Goal: Task Accomplishment & Management: Use online tool/utility

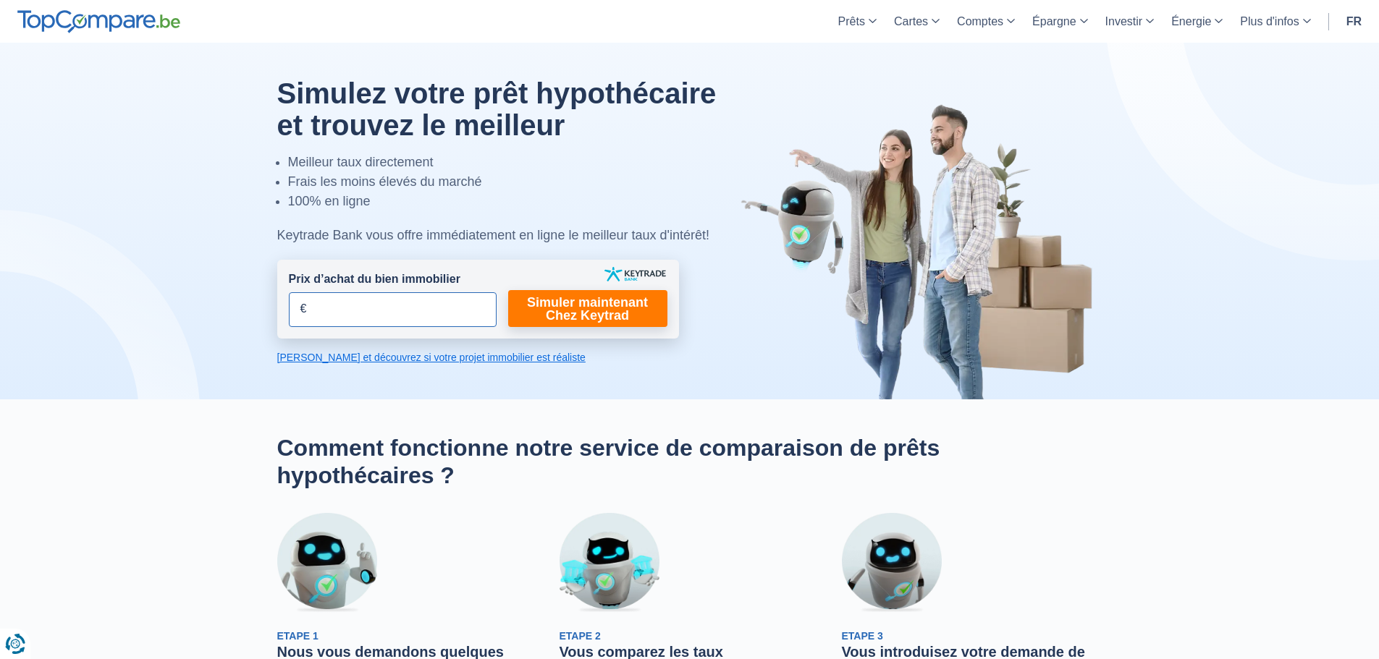
click at [419, 303] on input "Prix d’achat du bien immobilier" at bounding box center [393, 309] width 208 height 35
type input "350.000"
click at [627, 303] on link "Simuler maintenant Chez Keytrad" at bounding box center [587, 308] width 159 height 37
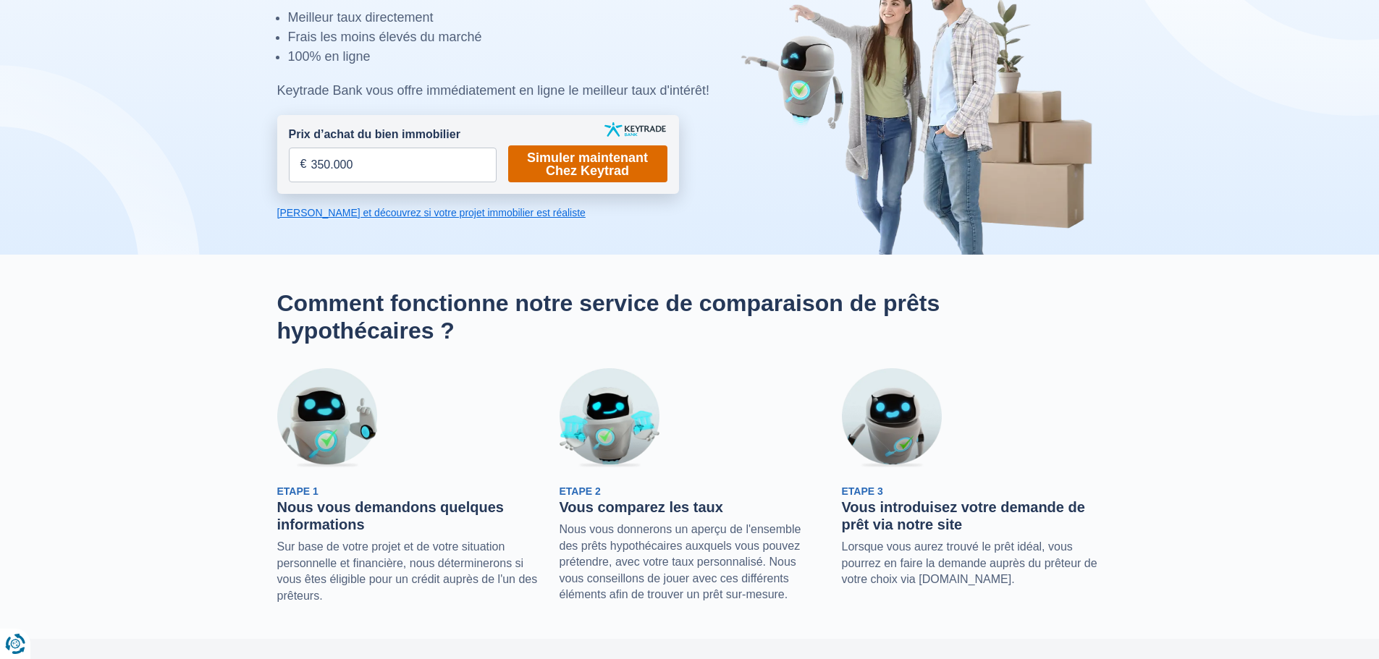
scroll to position [72, 0]
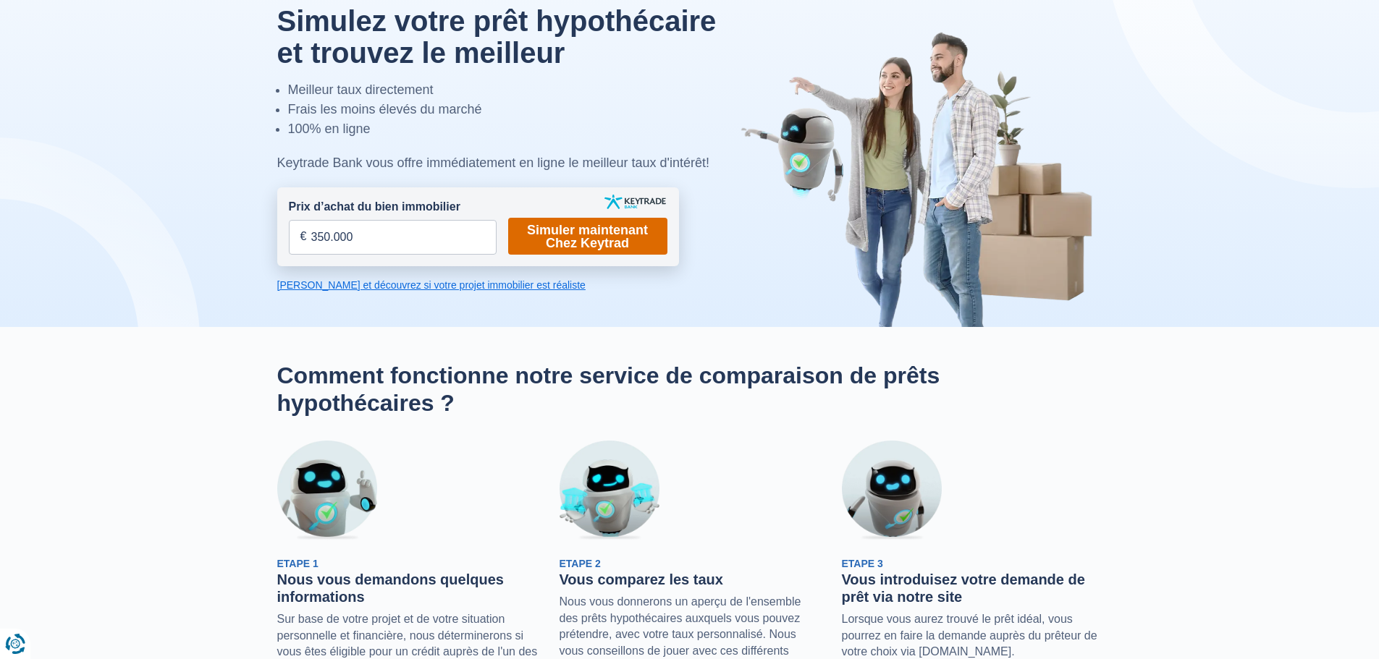
click at [616, 231] on link "Simuler maintenant Chez Keytrad" at bounding box center [587, 236] width 159 height 37
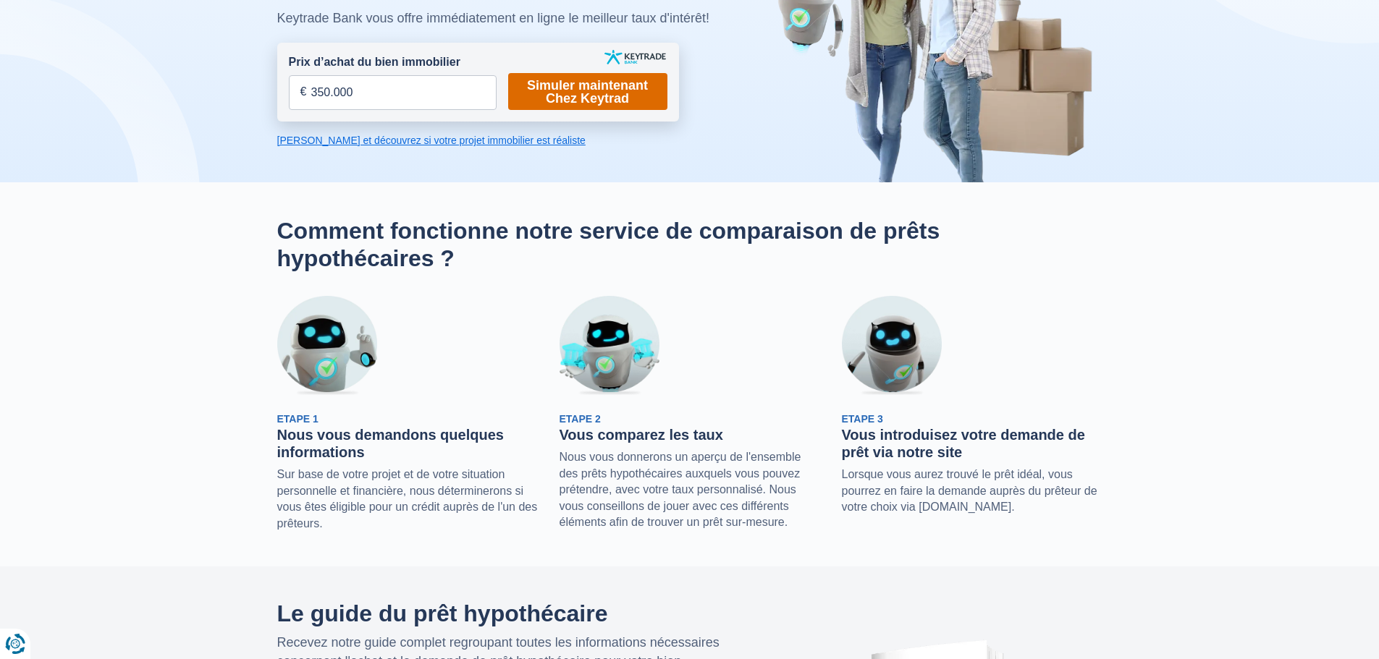
scroll to position [145, 0]
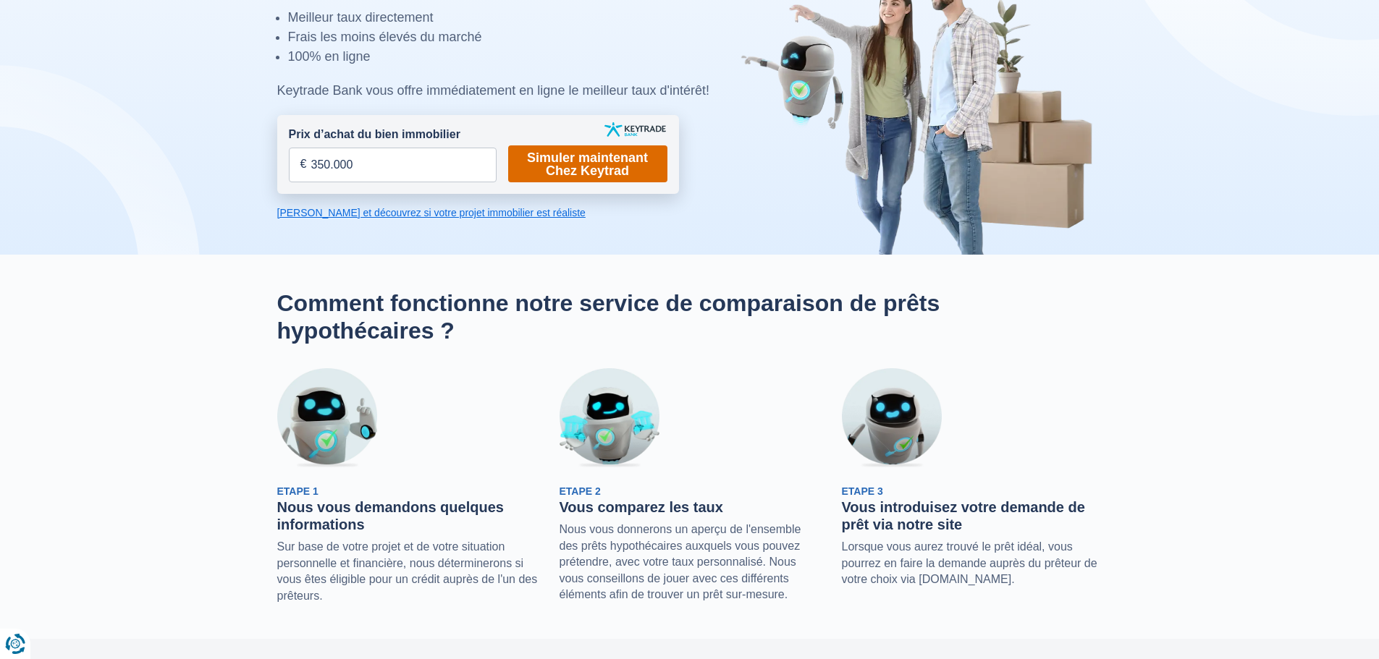
click at [602, 166] on link "Simuler maintenant Chez Keytrad" at bounding box center [587, 164] width 159 height 37
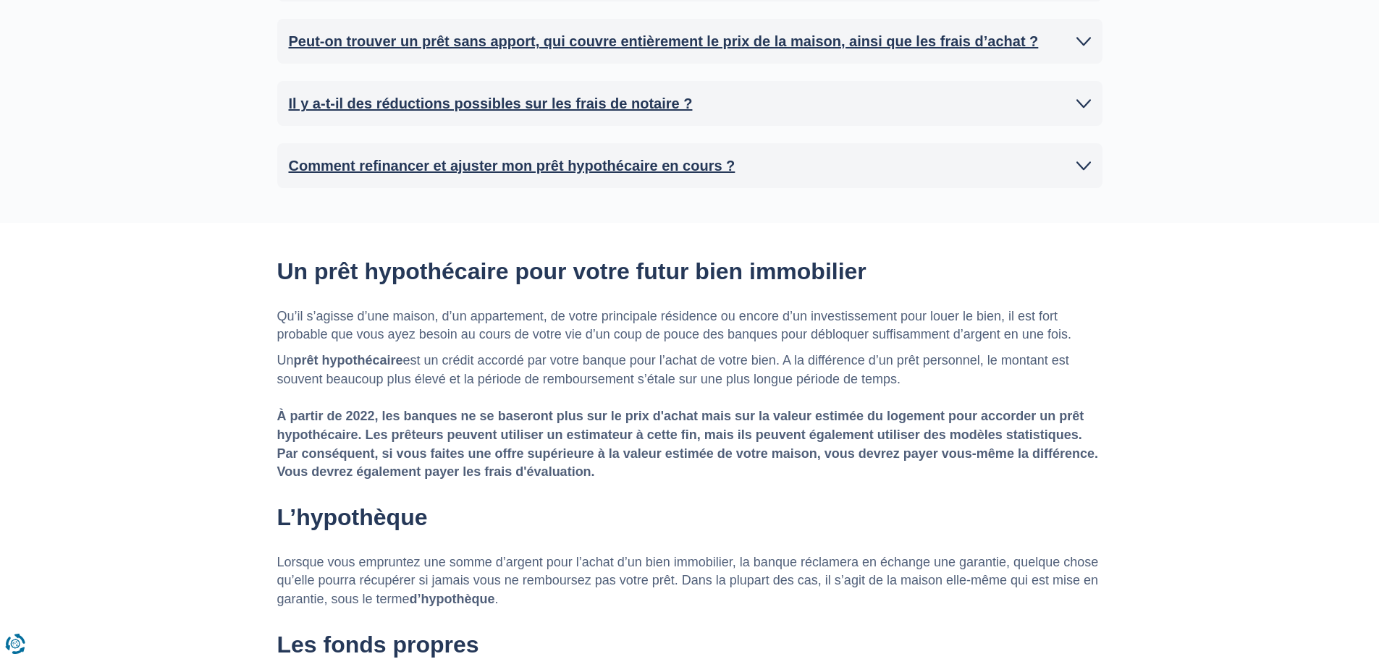
scroll to position [1810, 0]
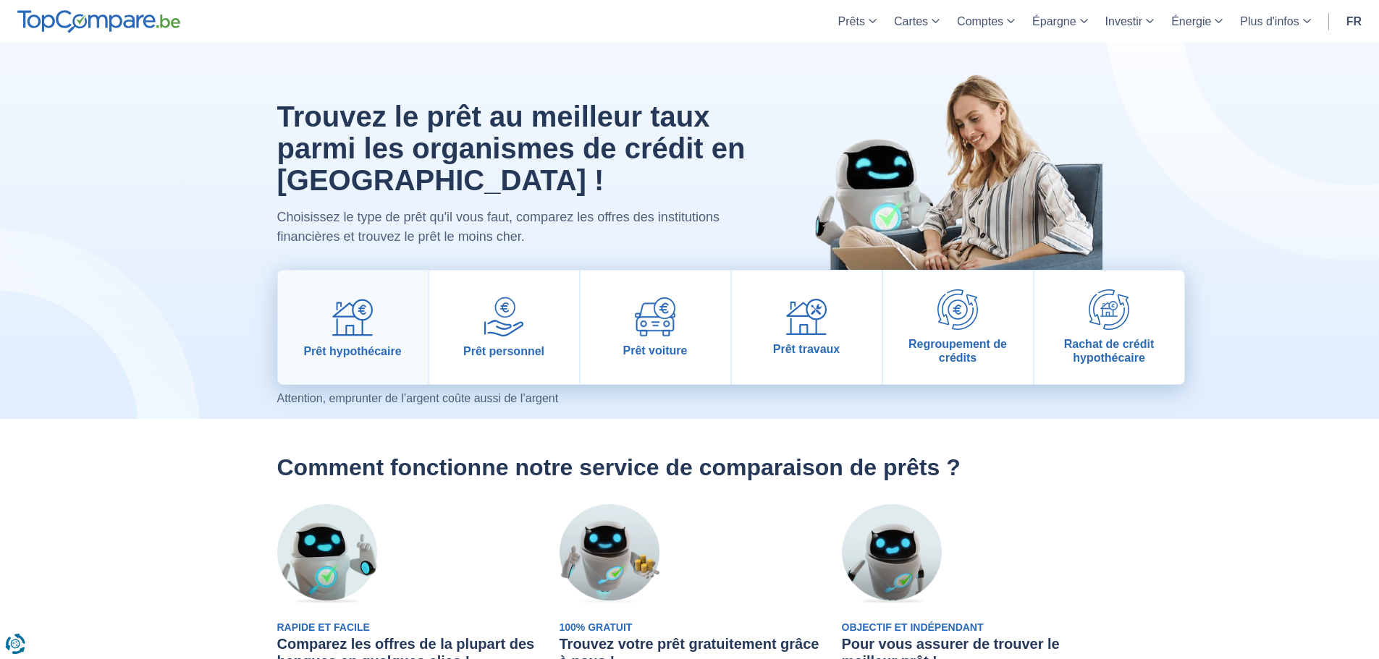
click at [393, 326] on link "Prêt hypothécaire" at bounding box center [353, 328] width 150 height 114
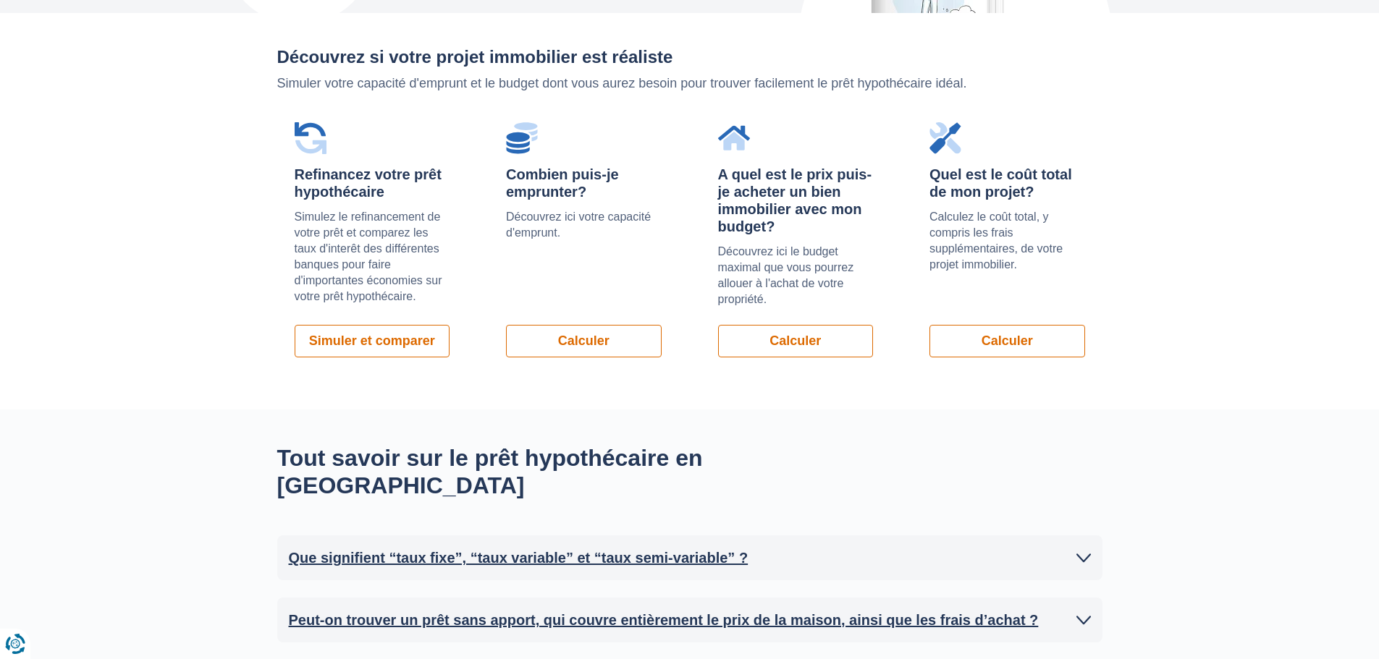
scroll to position [1086, 0]
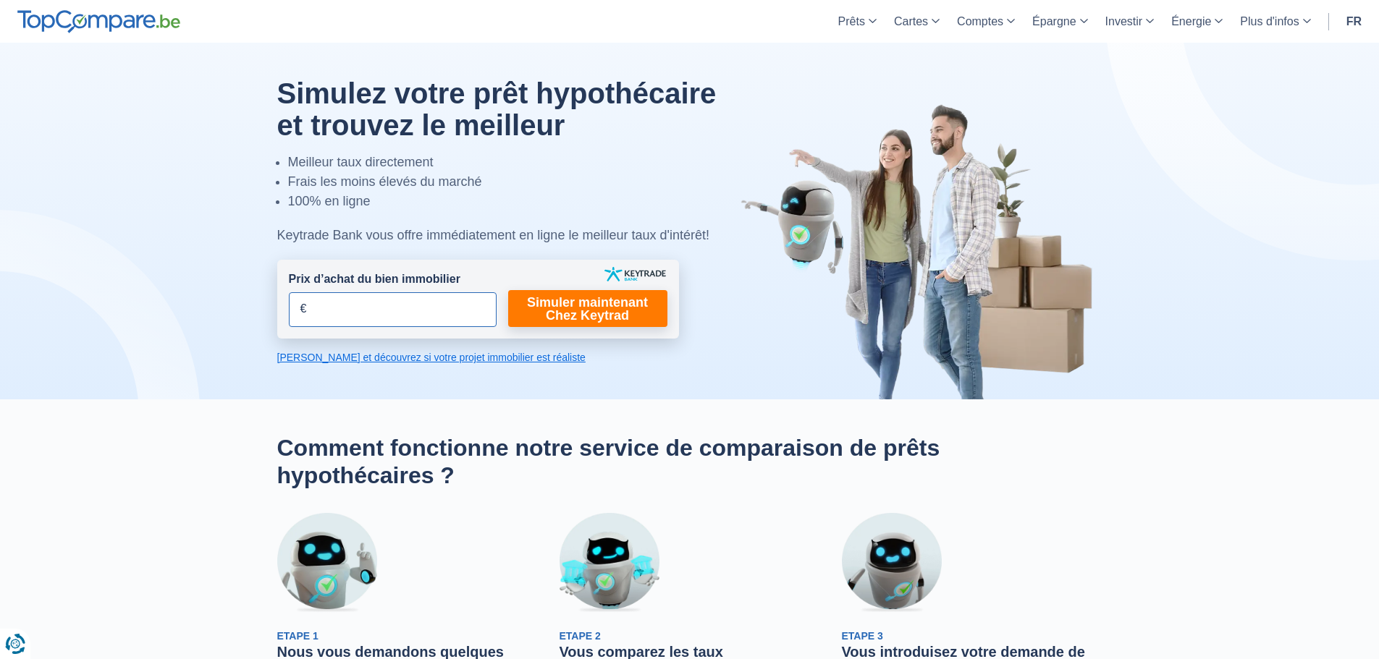
click at [432, 293] on input "Prix d’achat du bien immobilier" at bounding box center [393, 309] width 208 height 35
type input "350.000"
click at [573, 298] on link "Simuler maintenant Chez Keytrad" at bounding box center [587, 308] width 159 height 37
